Goal: Information Seeking & Learning: Learn about a topic

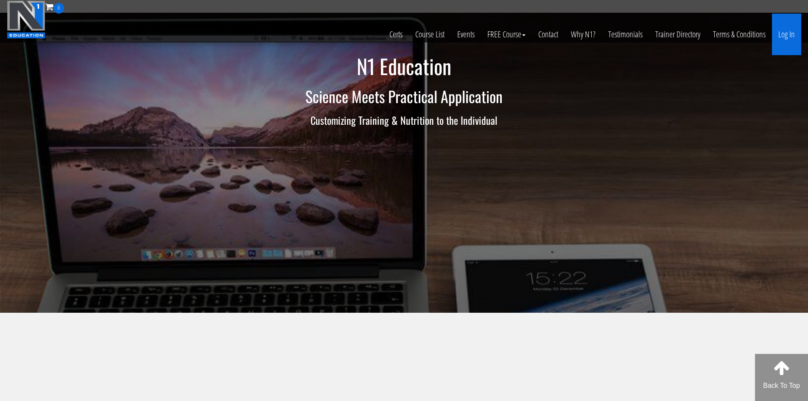
click at [784, 33] on link "Log In" at bounding box center [786, 35] width 29 height 42
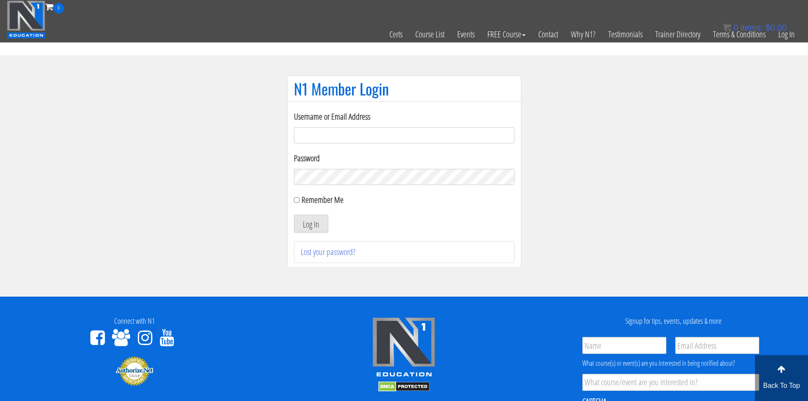
type input "kevin.rutgers@hotmail.com"
click at [299, 200] on input "Remember Me" at bounding box center [297, 200] width 6 height 6
checkbox input "true"
click at [309, 222] on button "Log In" at bounding box center [311, 224] width 34 height 18
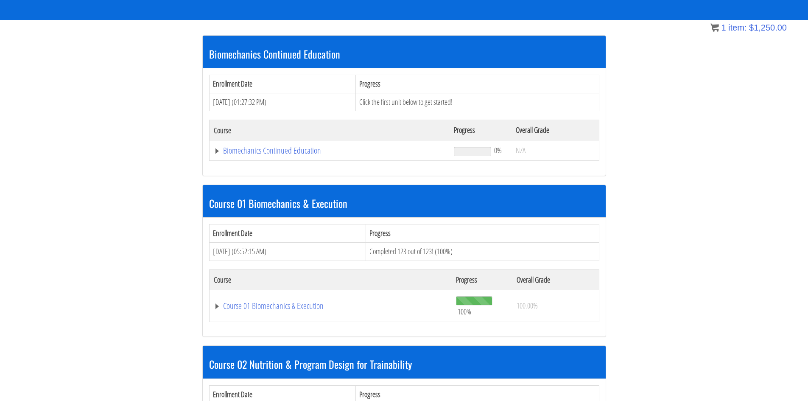
scroll to position [145, 0]
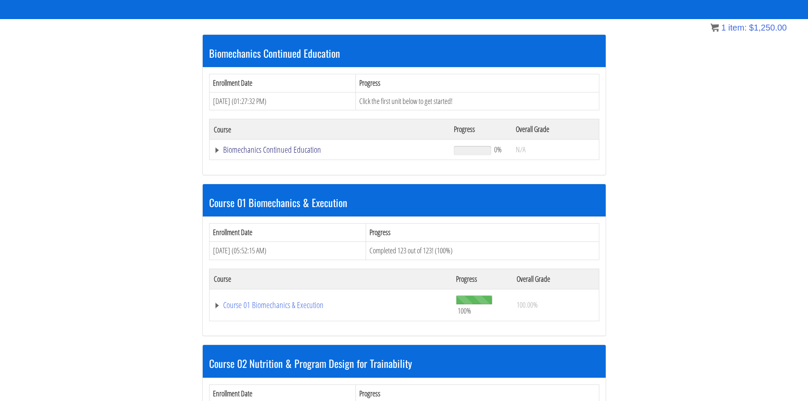
click at [220, 148] on link "Biomechanics Continued Education" at bounding box center [330, 149] width 232 height 8
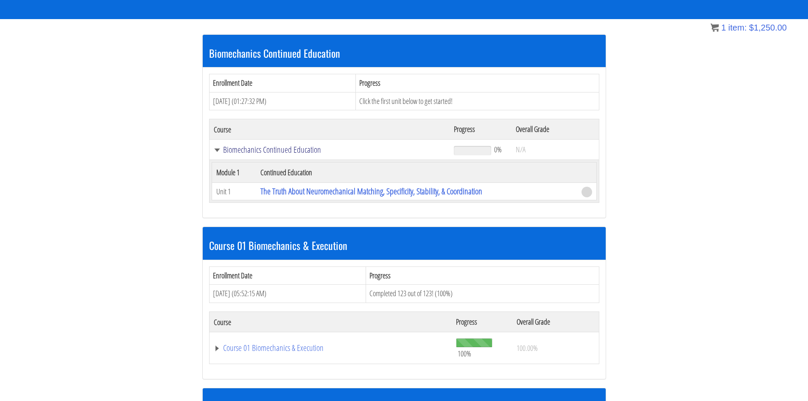
click at [220, 148] on link "Biomechanics Continued Education" at bounding box center [330, 149] width 232 height 8
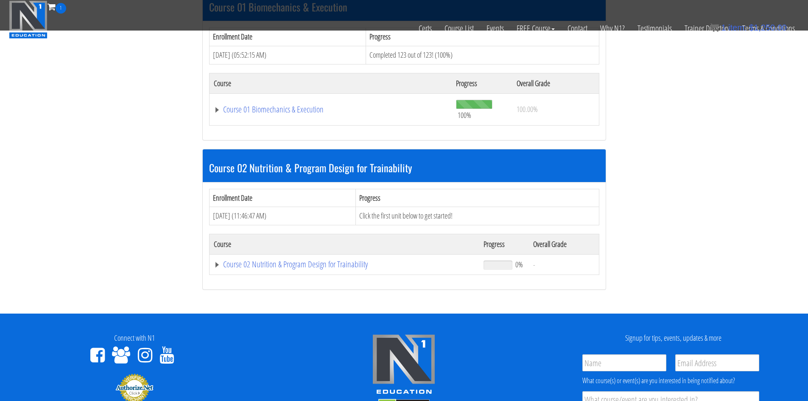
scroll to position [314, 0]
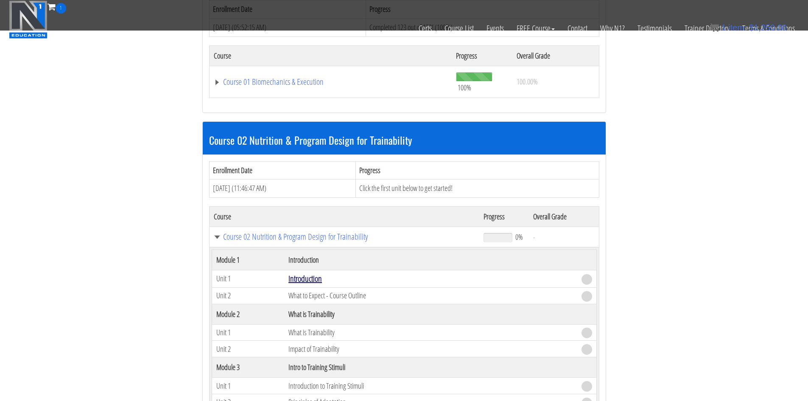
click at [311, 276] on link "Introduction" at bounding box center [304, 278] width 33 height 11
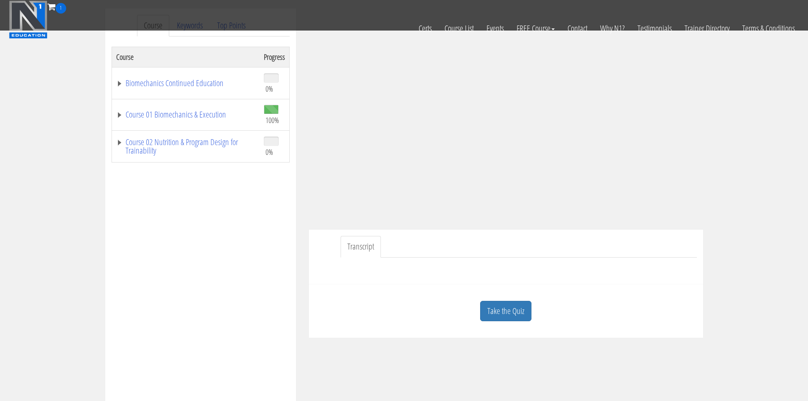
scroll to position [170, 0]
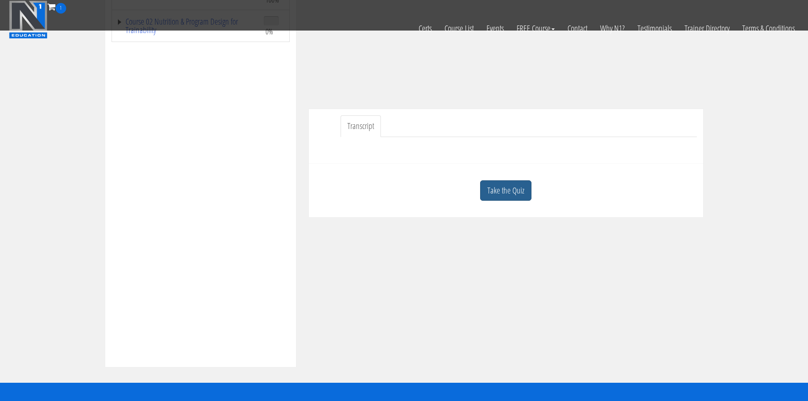
click at [506, 189] on link "Take the Quiz" at bounding box center [505, 190] width 51 height 21
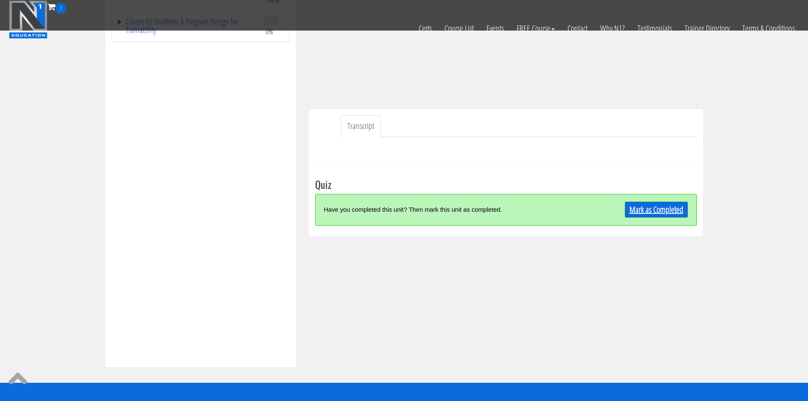
click at [665, 209] on link "Mark as Completed" at bounding box center [656, 209] width 63 height 16
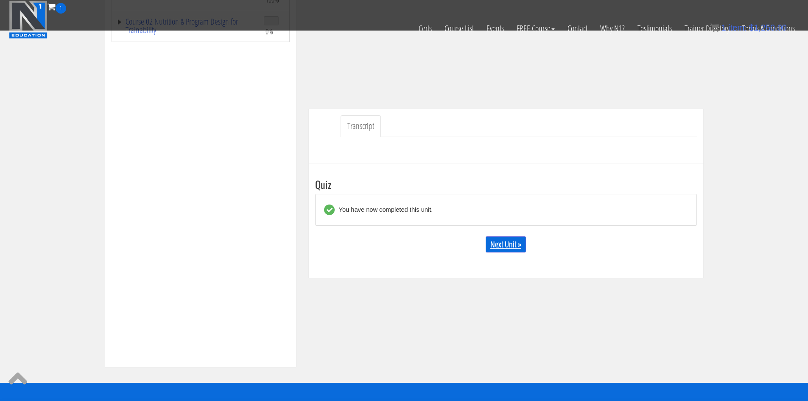
click at [505, 246] on link "Next Unit »" at bounding box center [506, 244] width 40 height 16
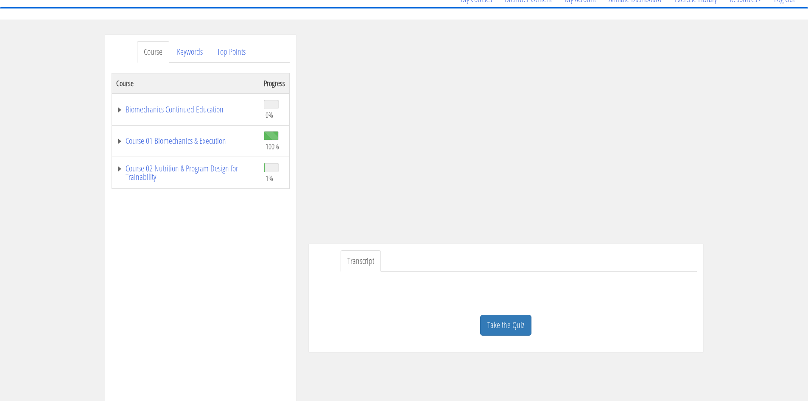
scroll to position [85, 0]
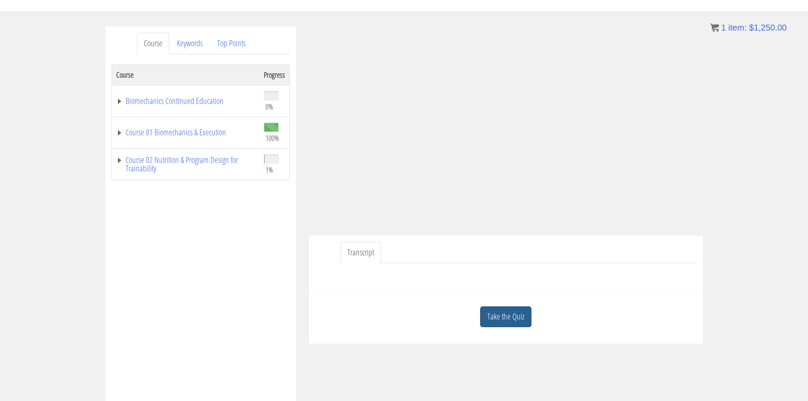
click at [502, 316] on link "Take the Quiz" at bounding box center [505, 316] width 51 height 21
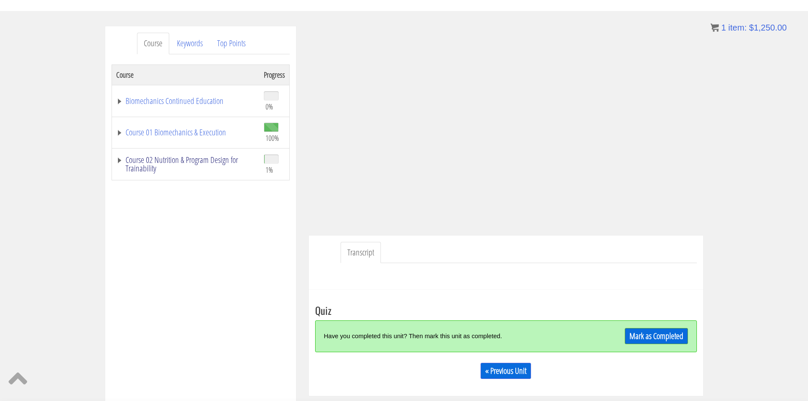
click at [118, 160] on link "Course 02 Nutrition & Program Design for Trainability" at bounding box center [185, 164] width 139 height 17
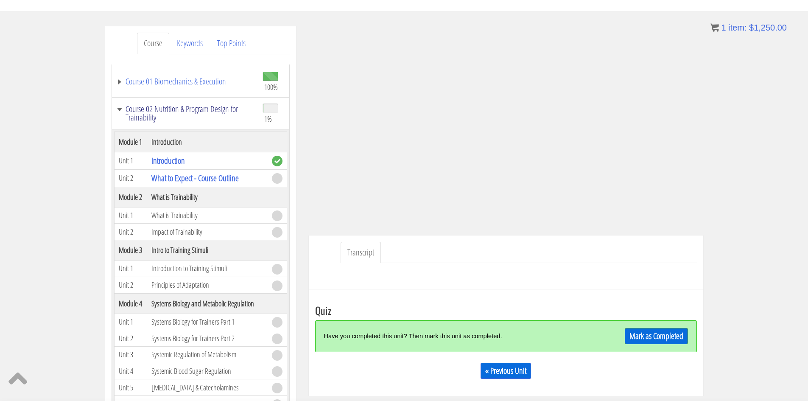
scroll to position [42, 0]
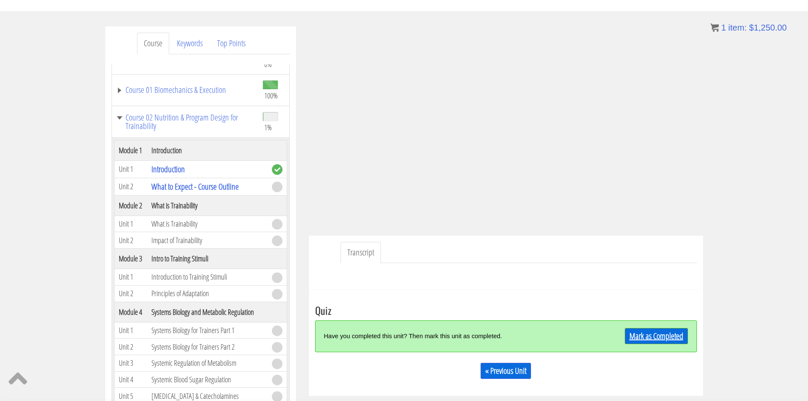
click at [652, 335] on link "Mark as Completed" at bounding box center [656, 336] width 63 height 16
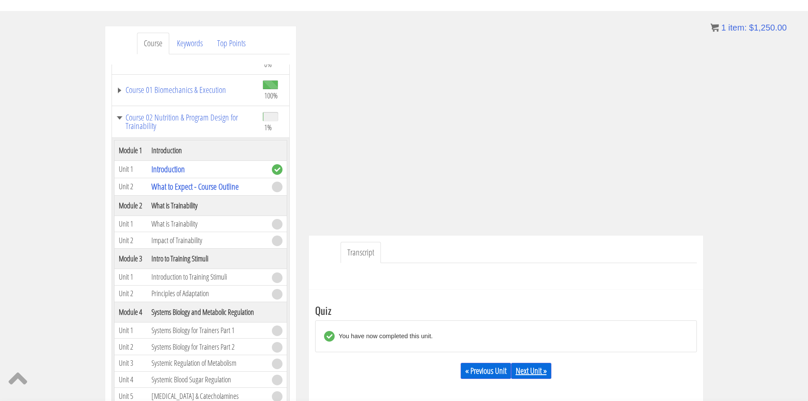
click at [527, 370] on link "Next Unit »" at bounding box center [531, 371] width 40 height 16
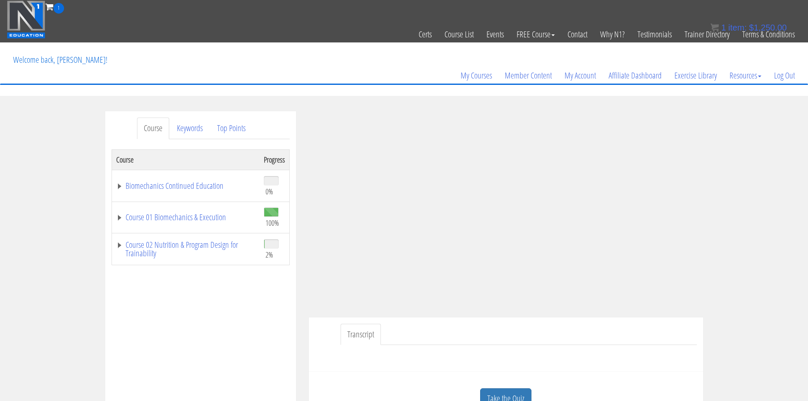
scroll to position [42, 0]
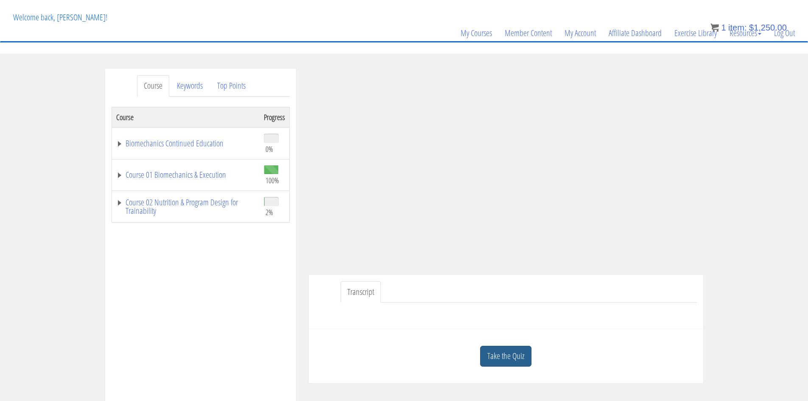
click at [512, 355] on link "Take the Quiz" at bounding box center [505, 356] width 51 height 21
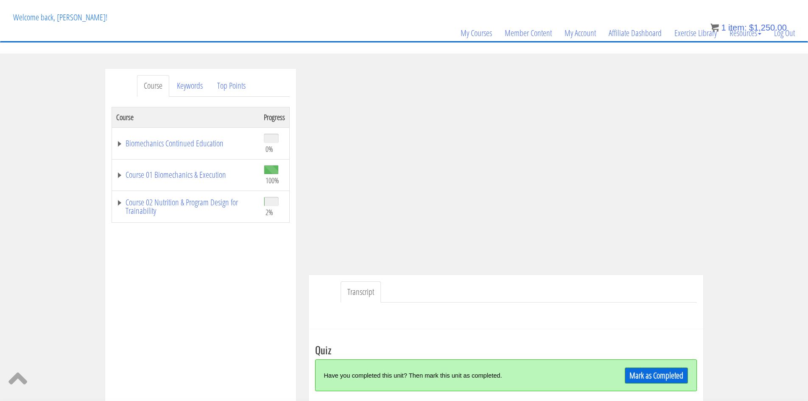
click at [646, 365] on div "Have you completed this unit? Then mark this unit as completed. Mark as Complet…" at bounding box center [506, 375] width 382 height 32
click at [649, 370] on link "Mark as Completed" at bounding box center [656, 375] width 63 height 16
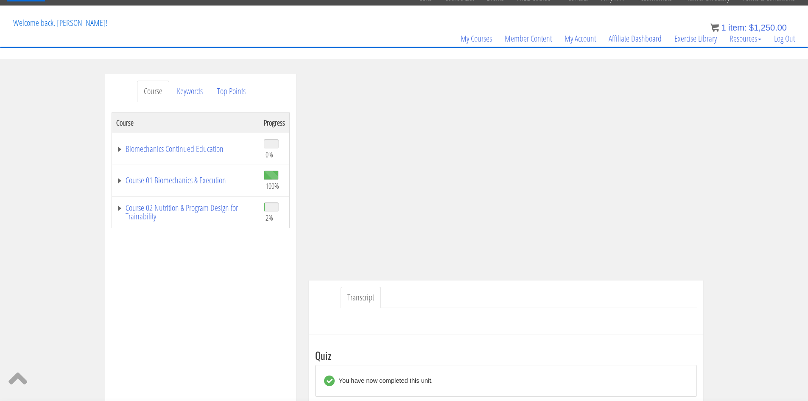
scroll to position [128, 0]
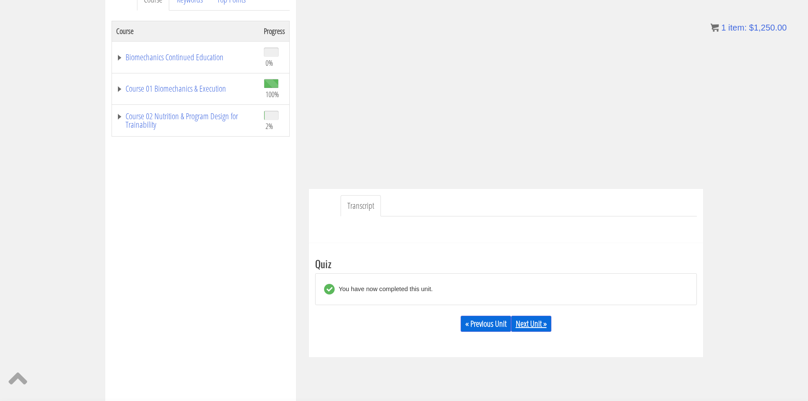
click at [529, 330] on link "Next Unit »" at bounding box center [531, 323] width 40 height 16
